Goal: Communication & Community: Ask a question

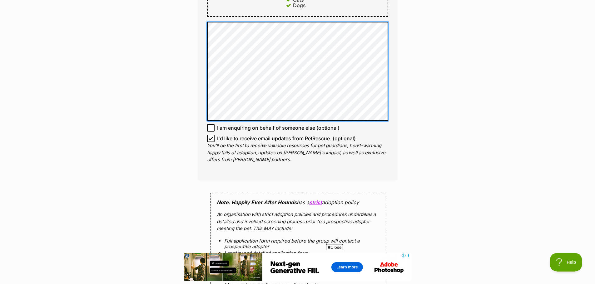
scroll to position [562, 0]
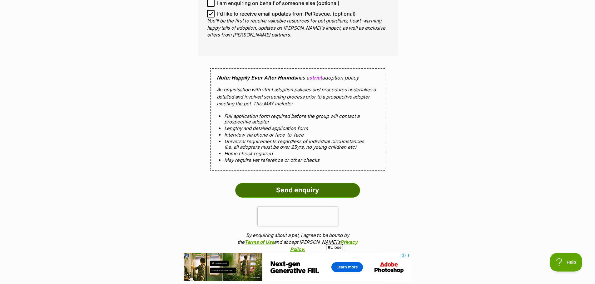
click at [270, 183] on input "Send enquiry" at bounding box center [297, 190] width 125 height 14
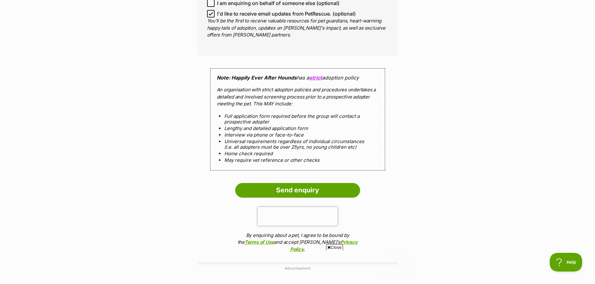
scroll to position [0, 0]
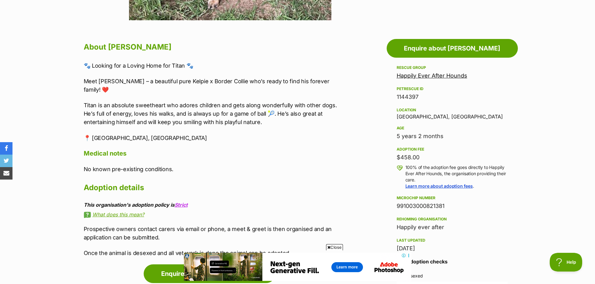
scroll to position [312, 0]
click at [418, 73] on link "Happily Ever After Hounds" at bounding box center [432, 75] width 71 height 7
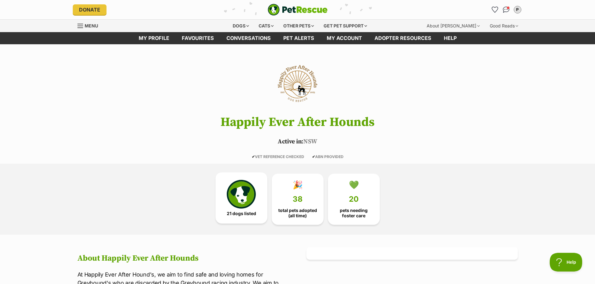
click at [243, 195] on img at bounding box center [241, 194] width 29 height 29
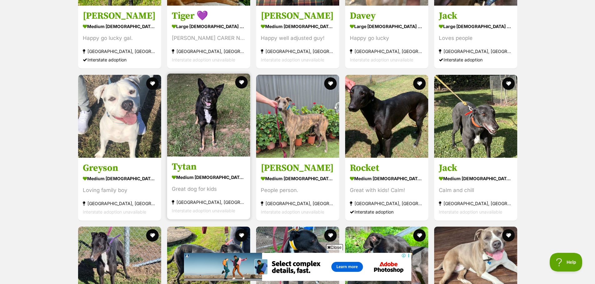
scroll to position [794, 0]
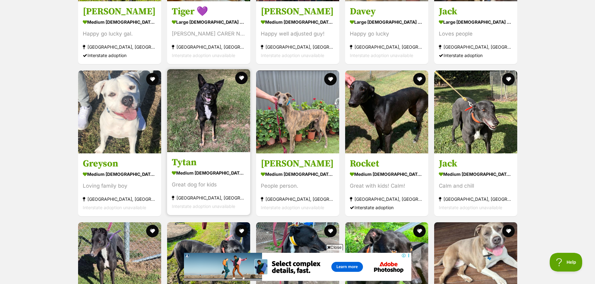
click at [223, 127] on img at bounding box center [208, 110] width 83 height 83
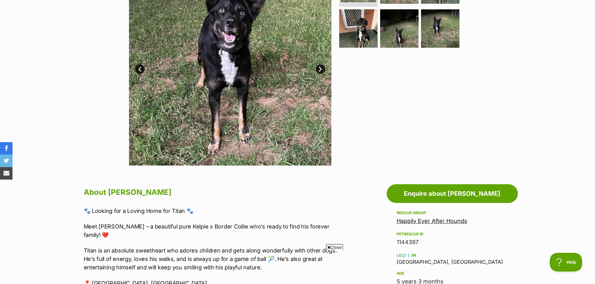
scroll to position [125, 0]
